Goal: Task Accomplishment & Management: Complete application form

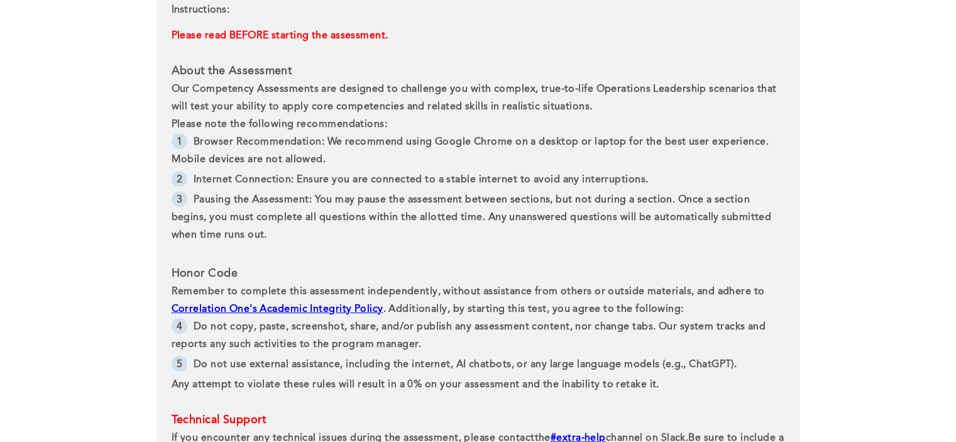
scroll to position [608, 0]
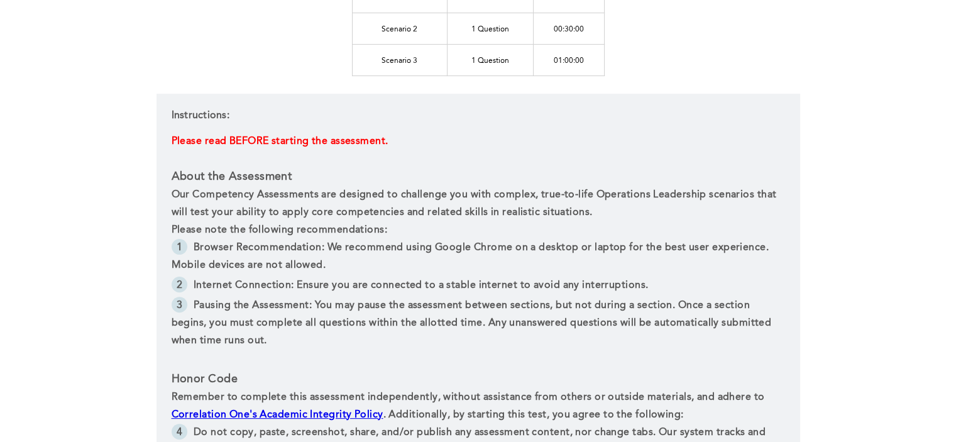
scroll to position [608, 0]
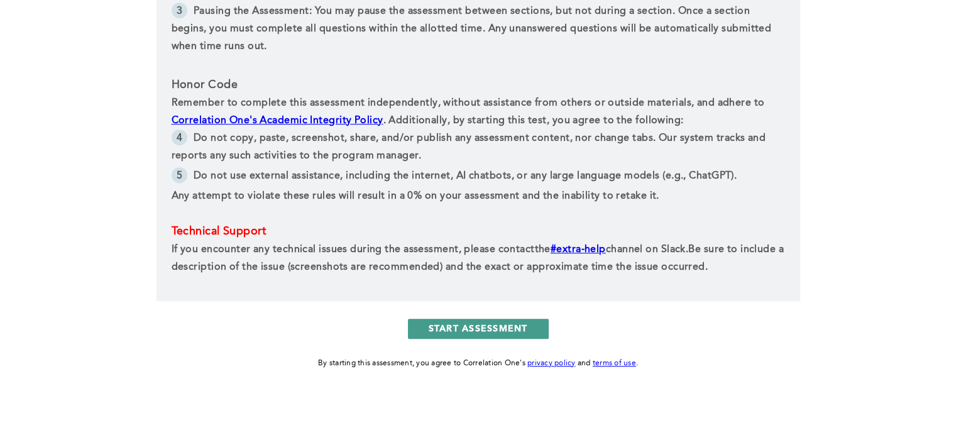
click at [454, 325] on button "START ASSESSMENT" at bounding box center [478, 329] width 141 height 20
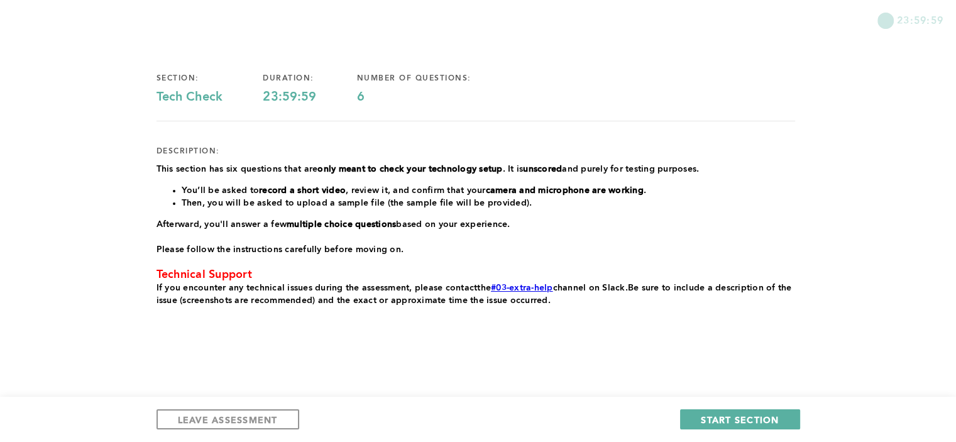
scroll to position [72, 0]
click at [744, 423] on span "START SECTION" at bounding box center [740, 420] width 78 height 12
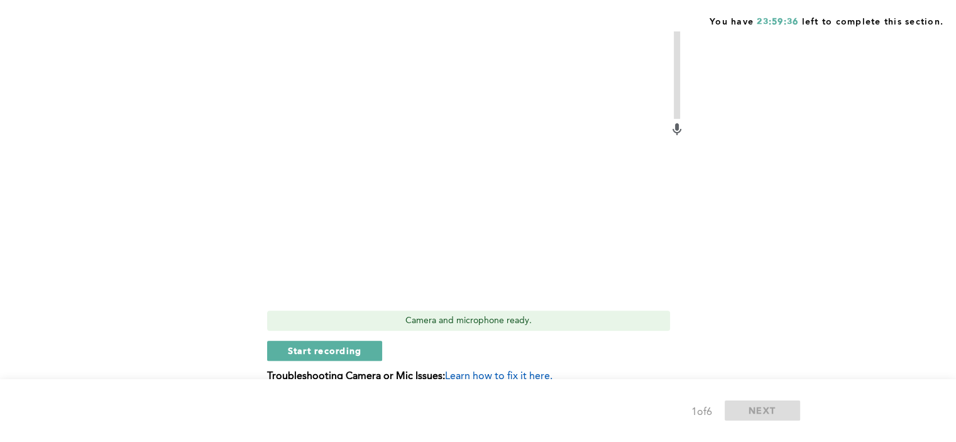
scroll to position [332, 0]
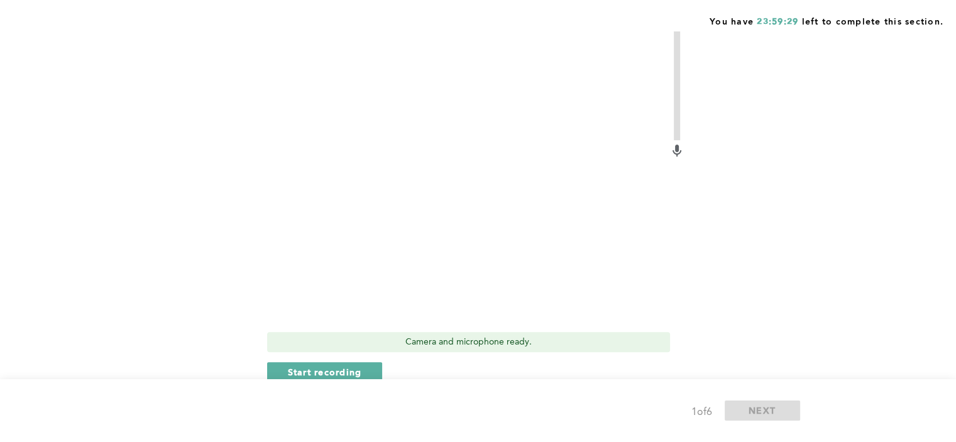
click at [678, 153] on icon at bounding box center [676, 150] width 15 height 15
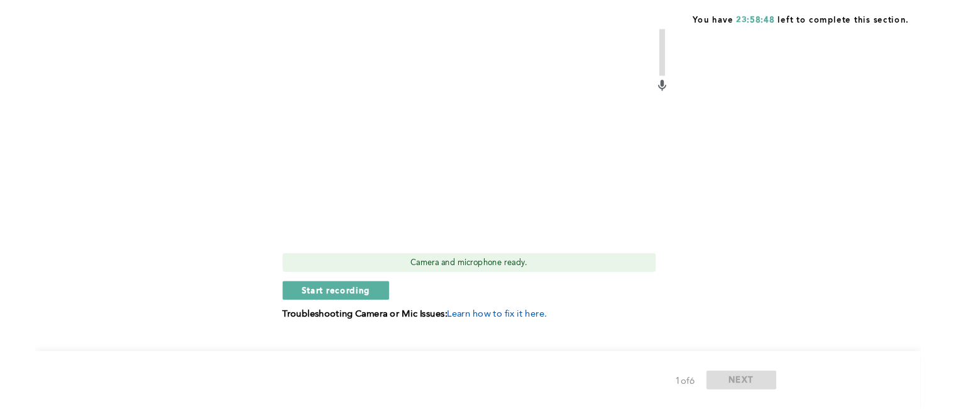
scroll to position [395, 0]
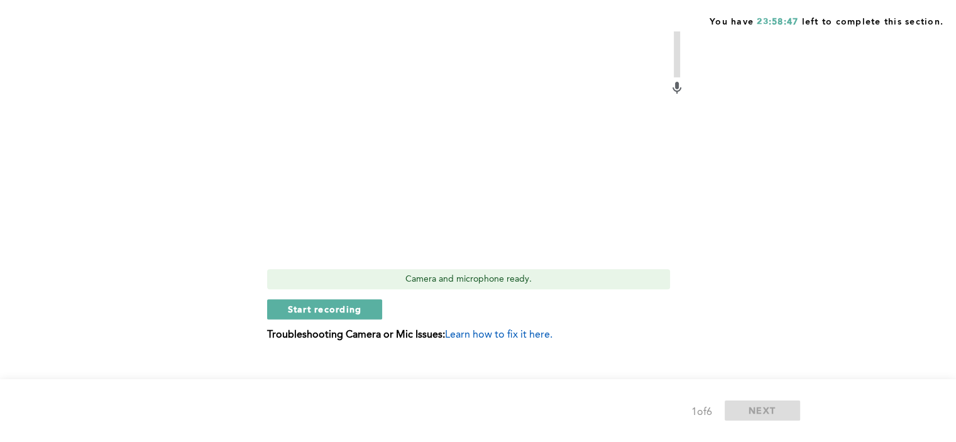
click at [468, 135] on video at bounding box center [468, 112] width 402 height 302
click at [464, 117] on video at bounding box center [468, 112] width 402 height 302
click at [480, 337] on span "Learn how to fix it here." at bounding box center [498, 335] width 107 height 10
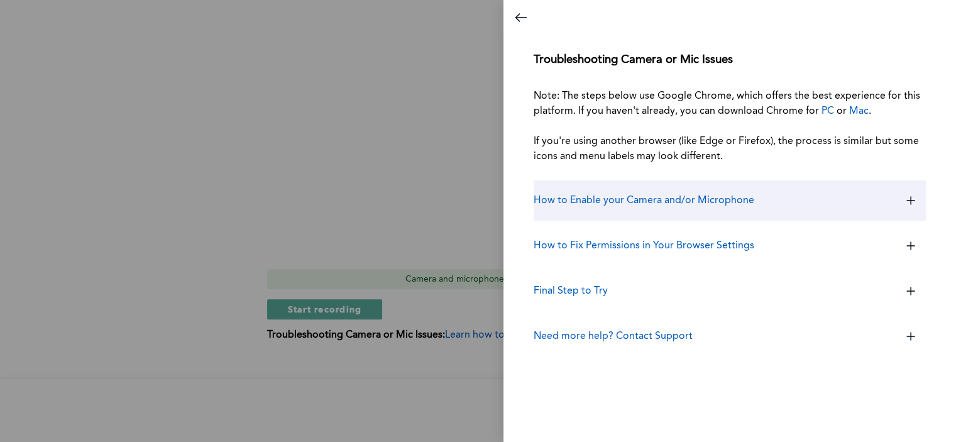
click at [712, 193] on h3 "How to Enable your Camera and/or Microphone" at bounding box center [644, 200] width 221 height 15
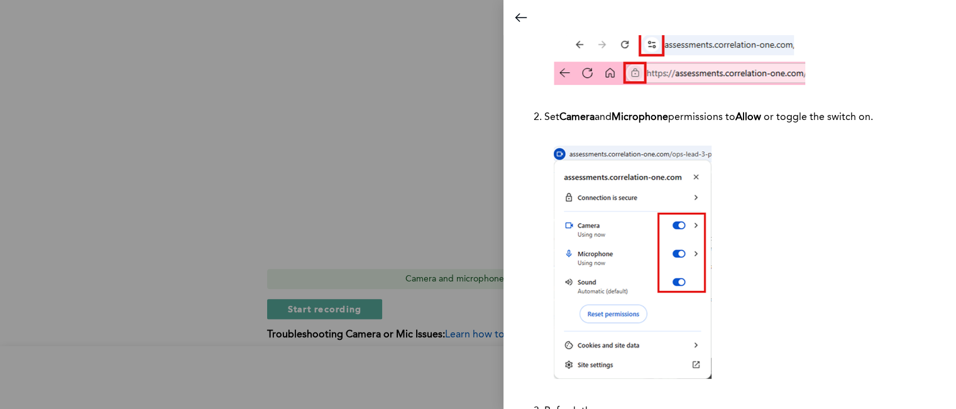
scroll to position [377, 0]
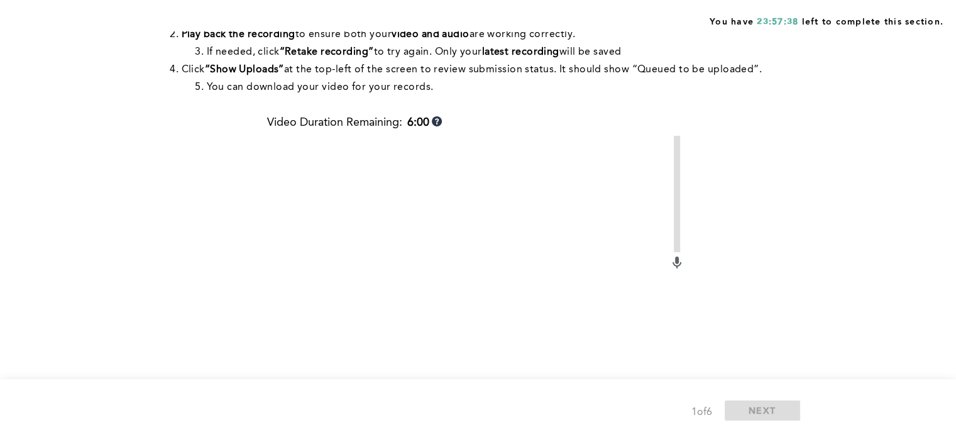
scroll to position [251, 0]
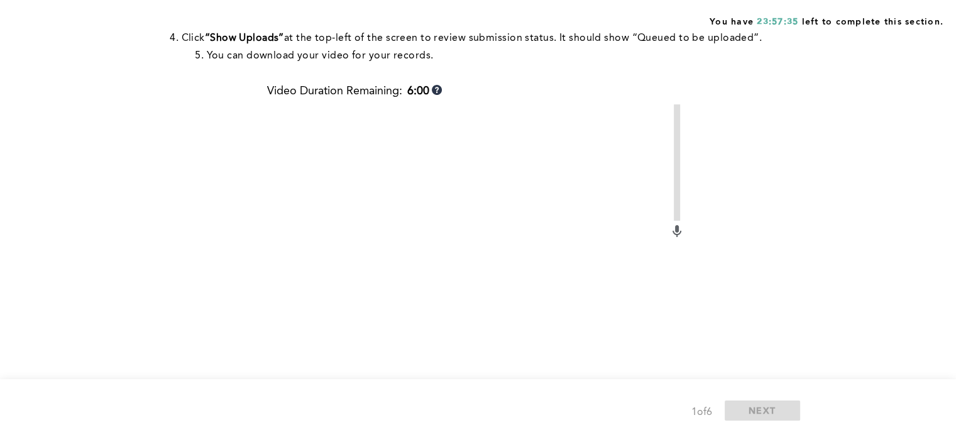
click at [470, 257] on video at bounding box center [468, 255] width 402 height 302
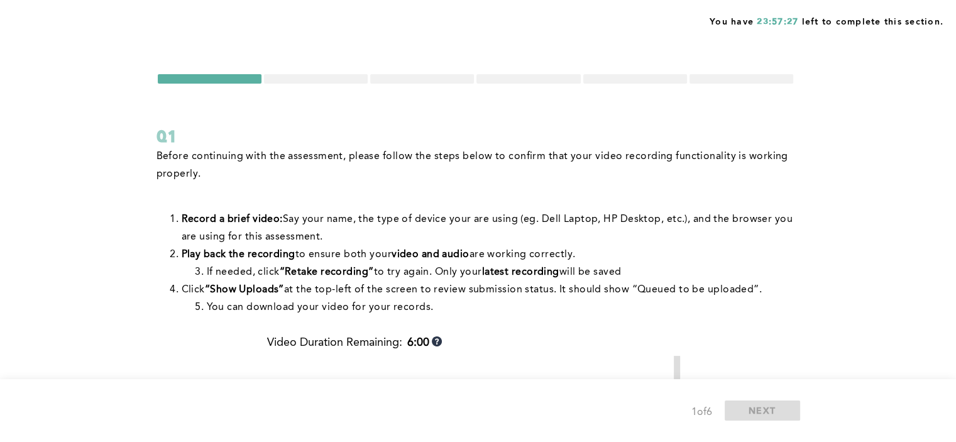
scroll to position [314, 0]
